Goal: Task Accomplishment & Management: Complete application form

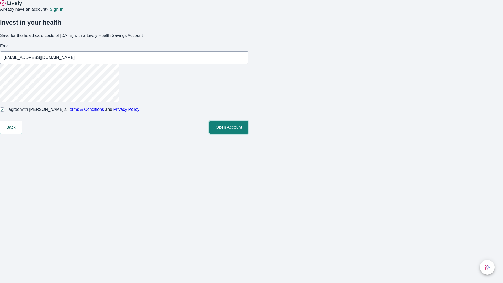
click at [248, 134] on button "Open Account" at bounding box center [228, 127] width 39 height 13
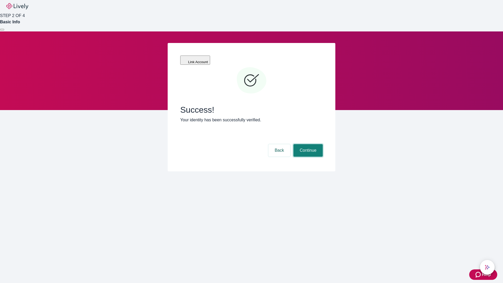
click at [307, 144] on button "Continue" at bounding box center [307, 150] width 29 height 13
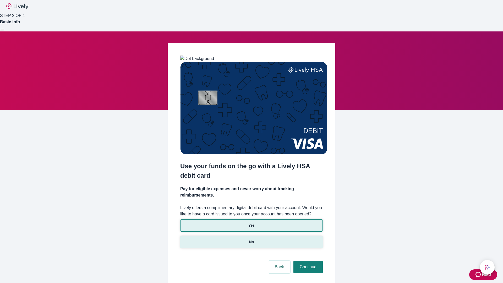
click at [251, 239] on p "No" at bounding box center [251, 242] width 5 height 6
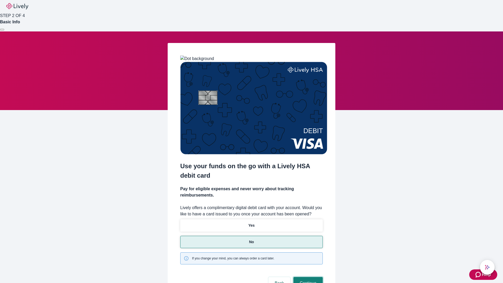
click at [307, 277] on button "Continue" at bounding box center [307, 283] width 29 height 13
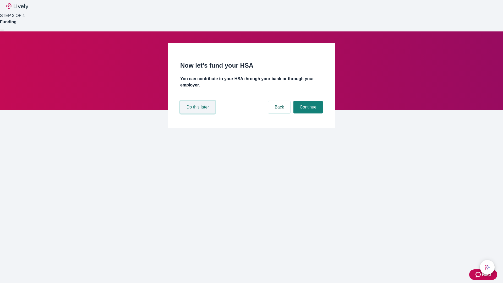
click at [198, 113] on button "Do this later" at bounding box center [197, 107] width 35 height 13
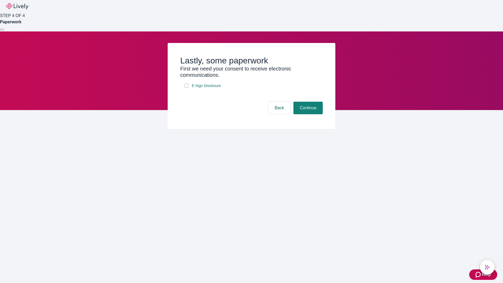
click at [186, 88] on input "E-Sign Disclosure" at bounding box center [186, 86] width 4 height 4
checkbox input "true"
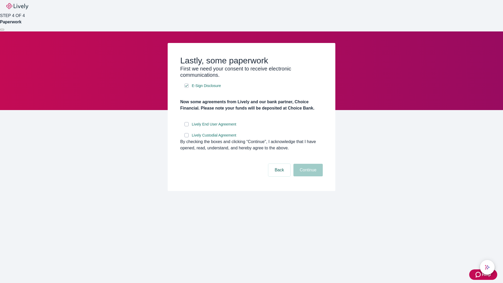
click at [186, 126] on input "Lively End User Agreement" at bounding box center [186, 124] width 4 height 4
checkbox input "true"
click at [186, 137] on input "Lively Custodial Agreement" at bounding box center [186, 135] width 4 height 4
checkbox input "true"
click at [307, 176] on button "Continue" at bounding box center [307, 170] width 29 height 13
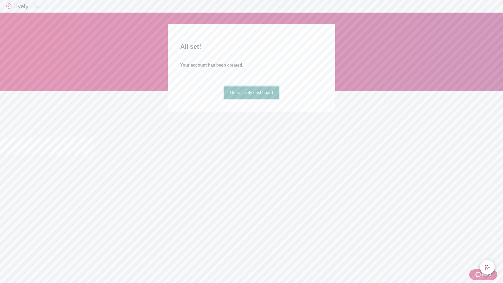
click at [251, 99] on link "Go to Lively dashboard" at bounding box center [252, 92] width 56 height 13
